Goal: Find specific page/section: Find specific page/section

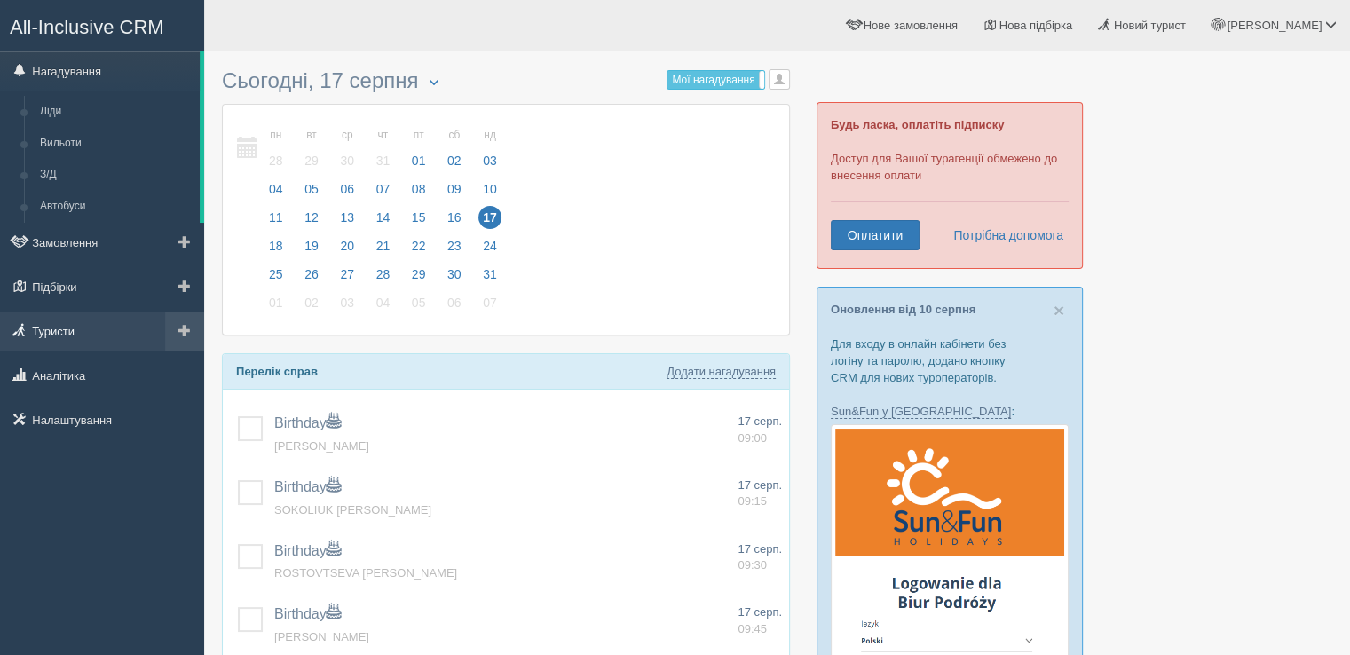
click at [57, 320] on link "Туристи" at bounding box center [102, 331] width 204 height 39
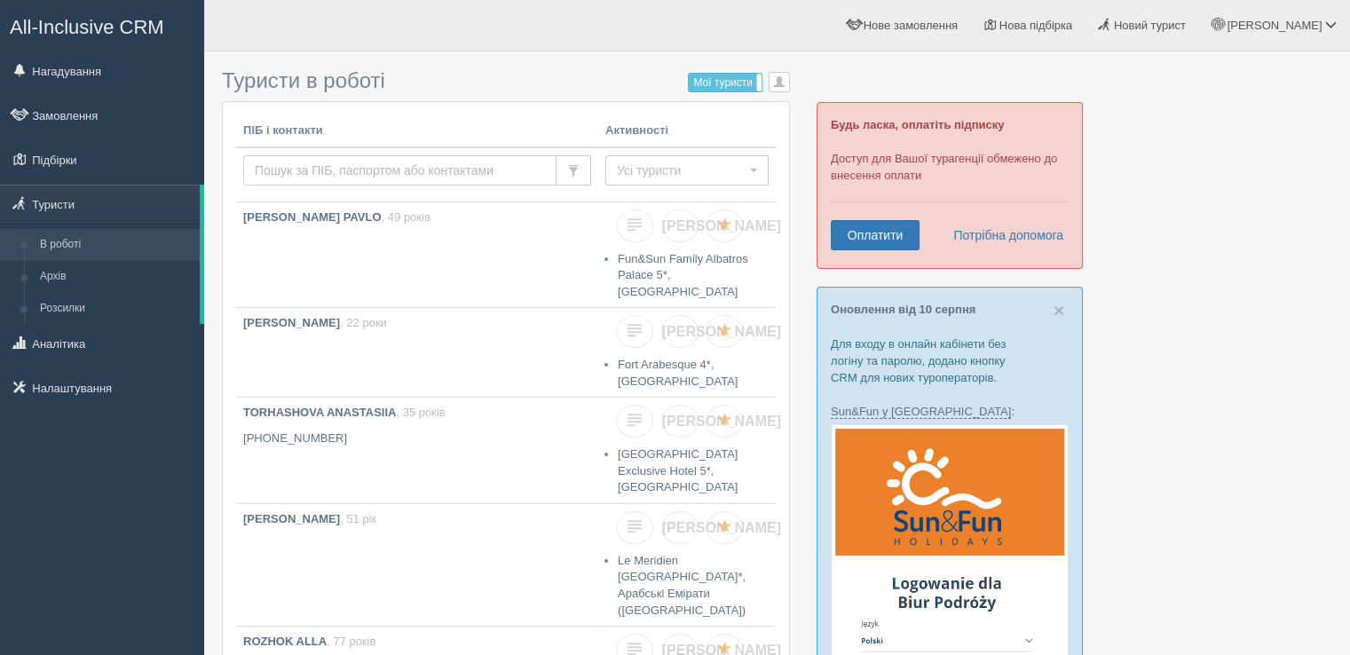
click at [346, 175] on input "text" at bounding box center [399, 170] width 313 height 30
type input "grynko"
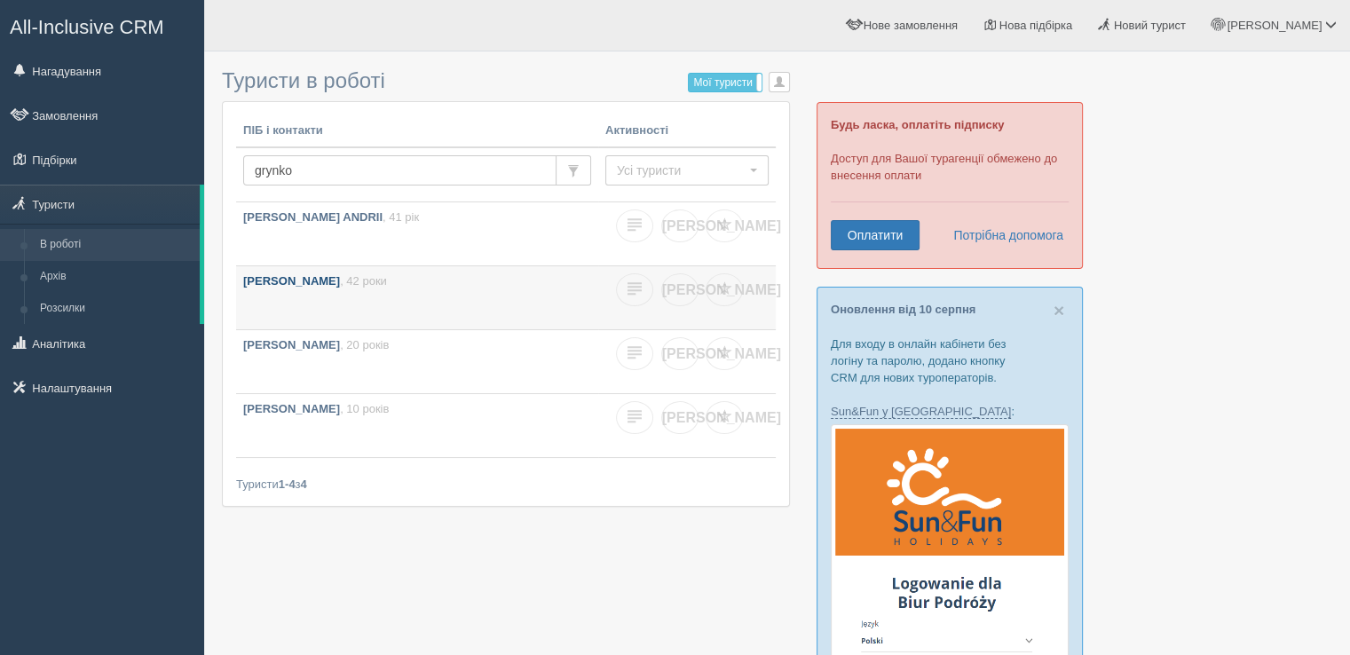
click at [374, 302] on link "GRYNKO OKSANA , 42 роки" at bounding box center [417, 297] width 362 height 63
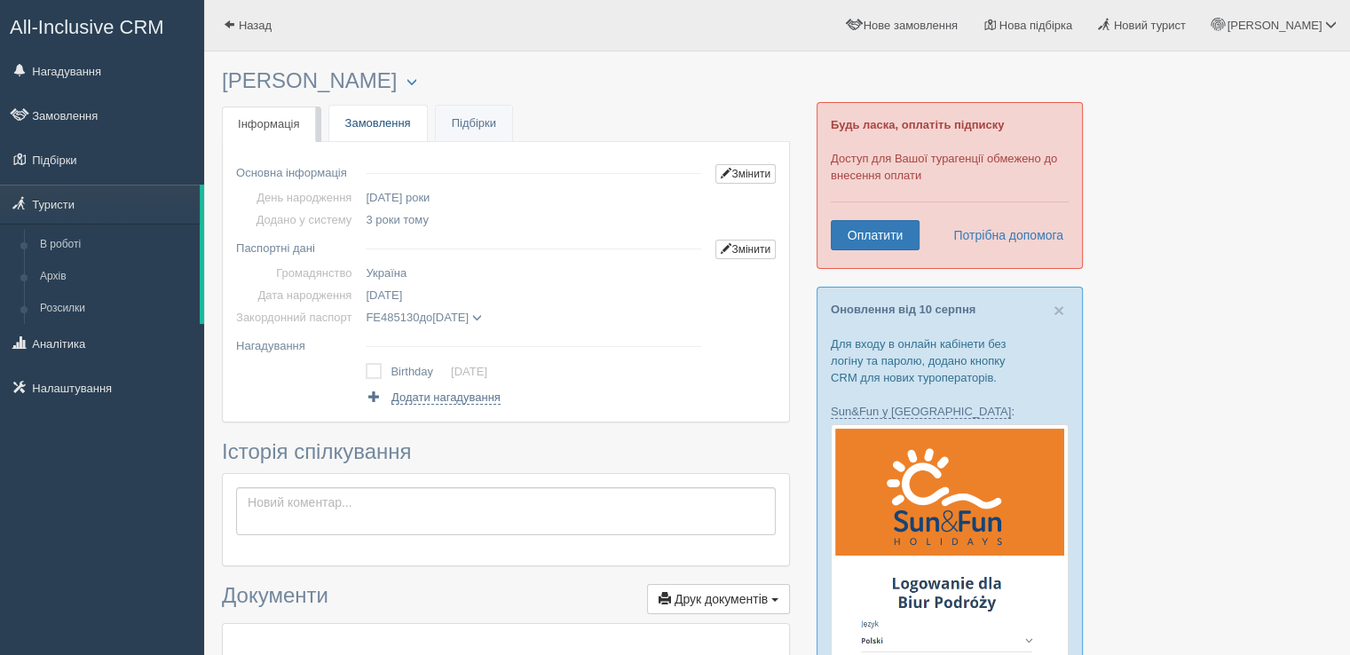
click at [378, 118] on link "Замовлення" at bounding box center [378, 124] width 98 height 36
